Goal: Check status

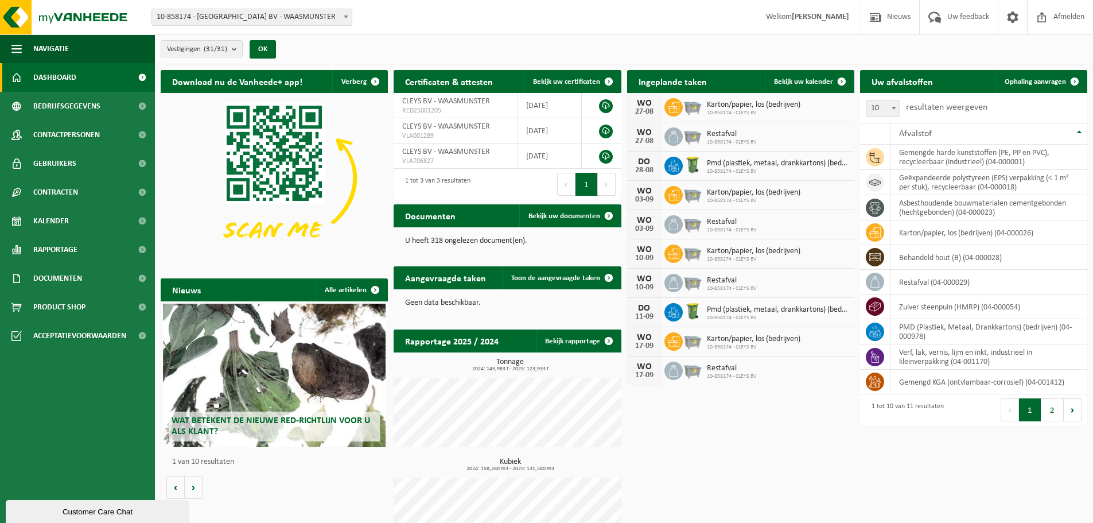
click at [346, 17] on b at bounding box center [346, 16] width 5 height 3
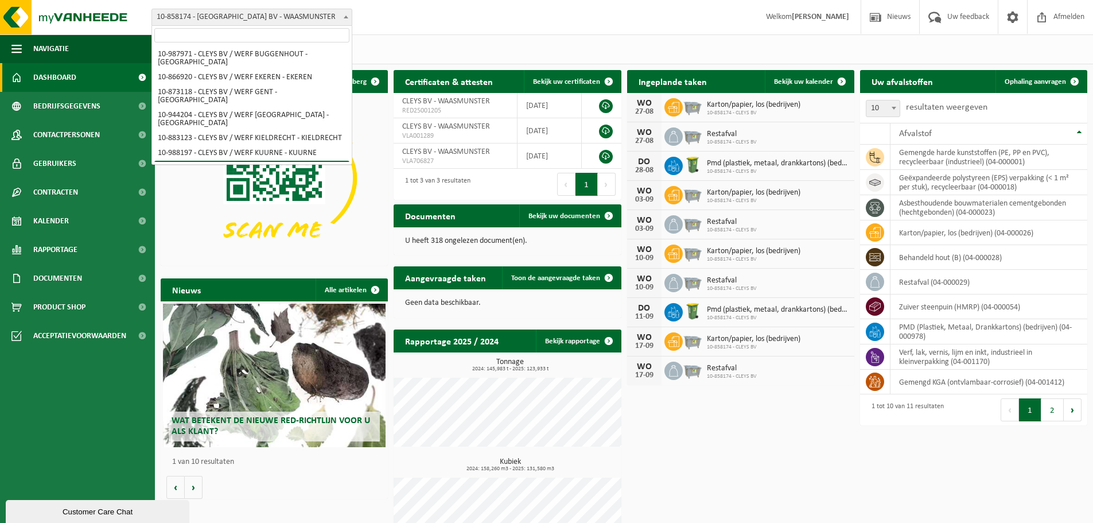
scroll to position [239, 0]
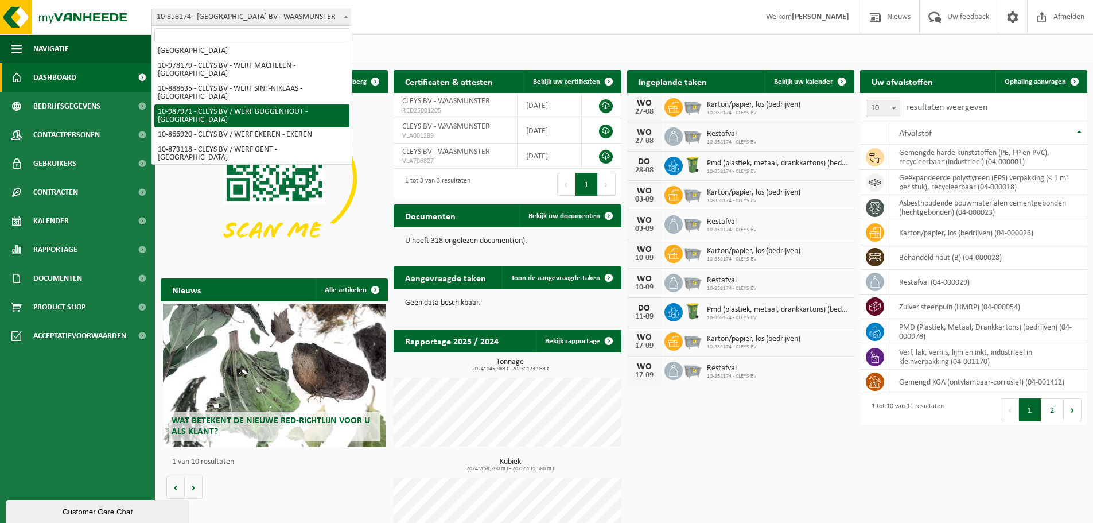
select select "167515"
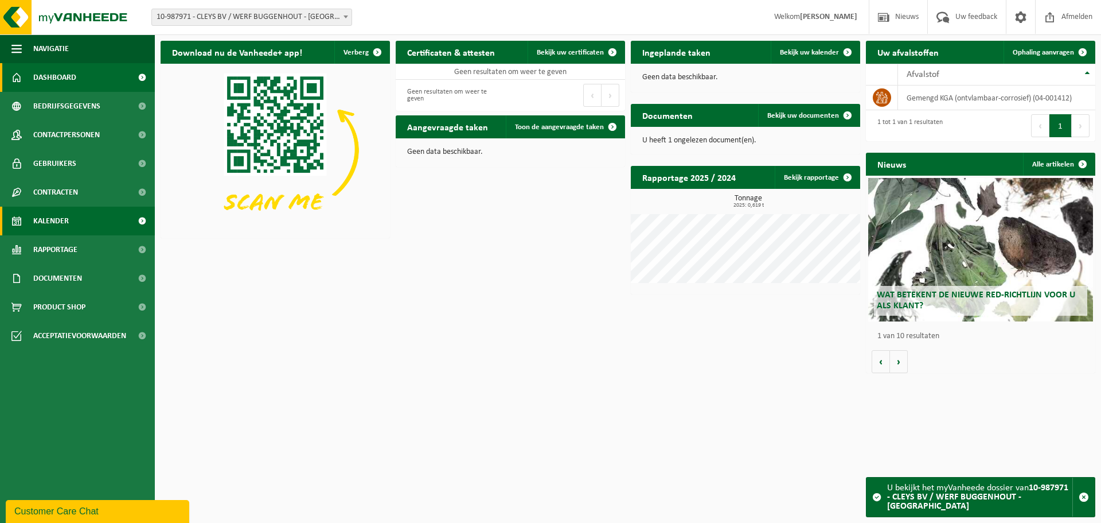
click at [83, 212] on link "Kalender" at bounding box center [77, 220] width 155 height 29
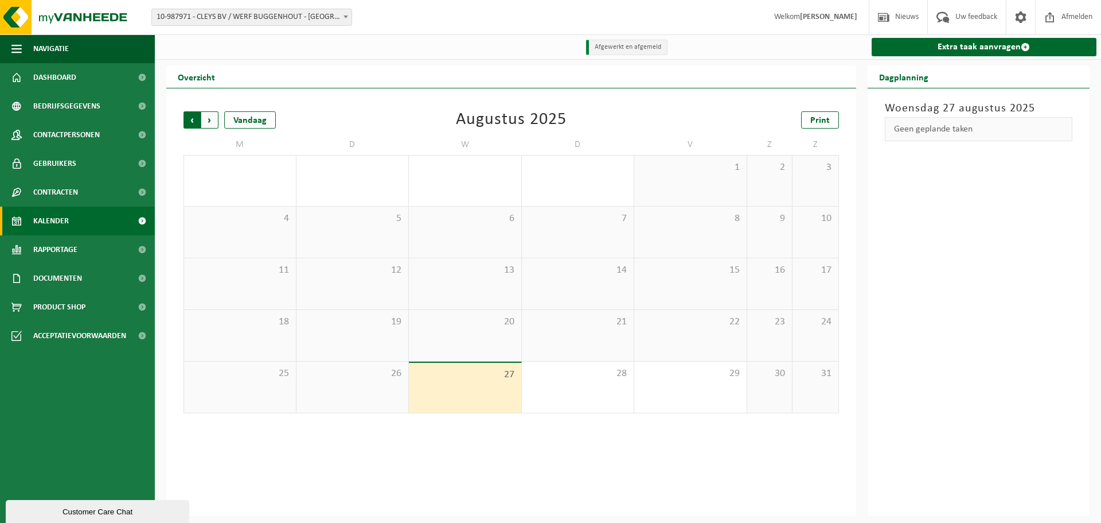
click at [210, 122] on span "Volgende" at bounding box center [209, 119] width 17 height 17
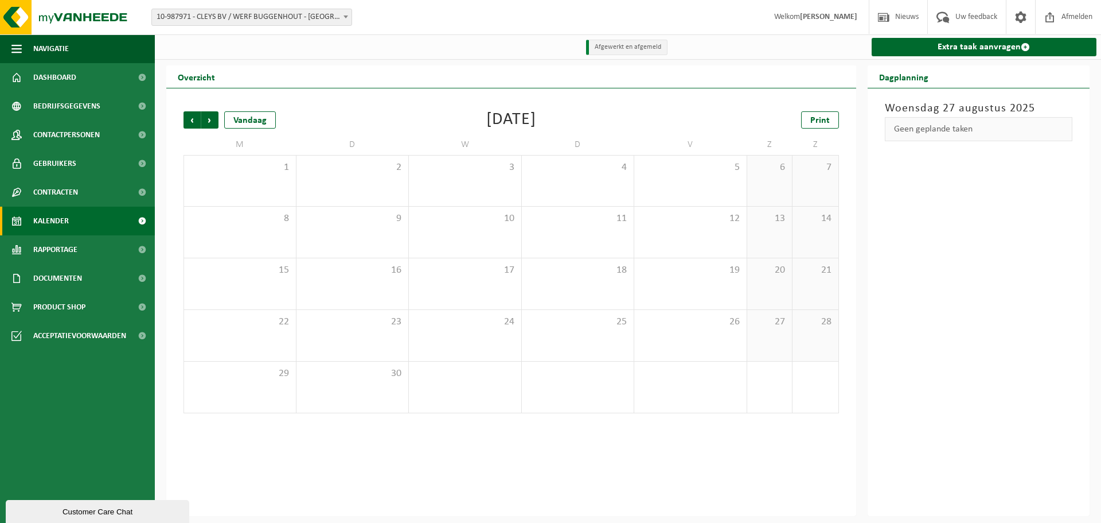
click at [346, 18] on span at bounding box center [345, 16] width 11 height 15
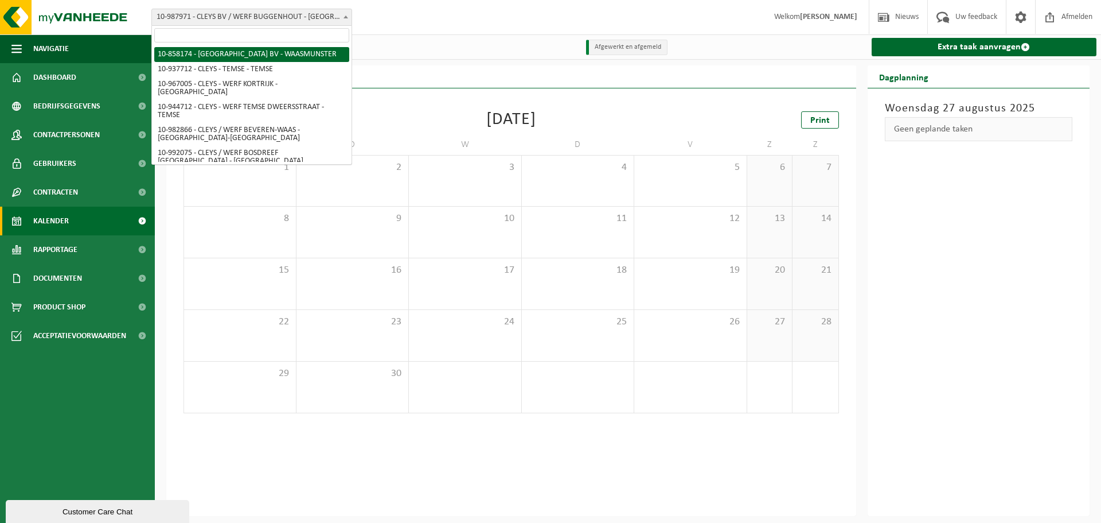
select select "99997"
